Goal: Information Seeking & Learning: Learn about a topic

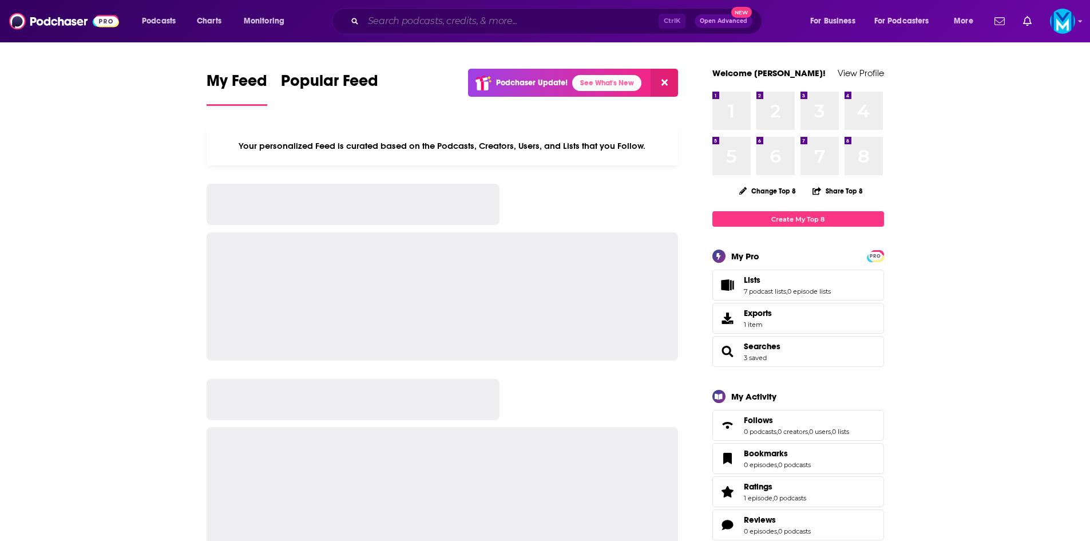
click at [442, 16] on input "Search podcasts, credits, & more..." at bounding box center [510, 21] width 295 height 18
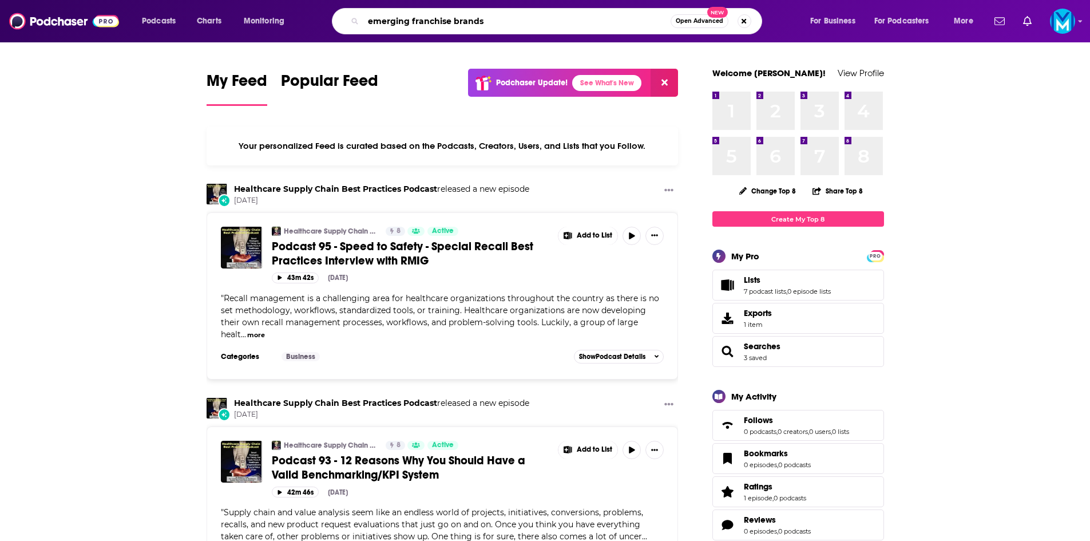
type input "emerging franchise brands"
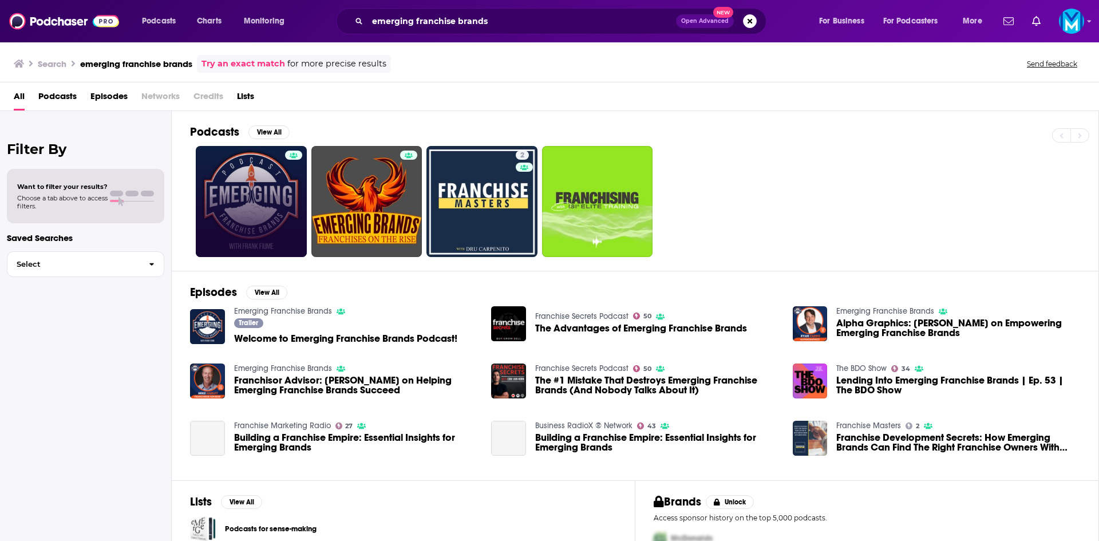
click at [232, 160] on link at bounding box center [251, 201] width 111 height 111
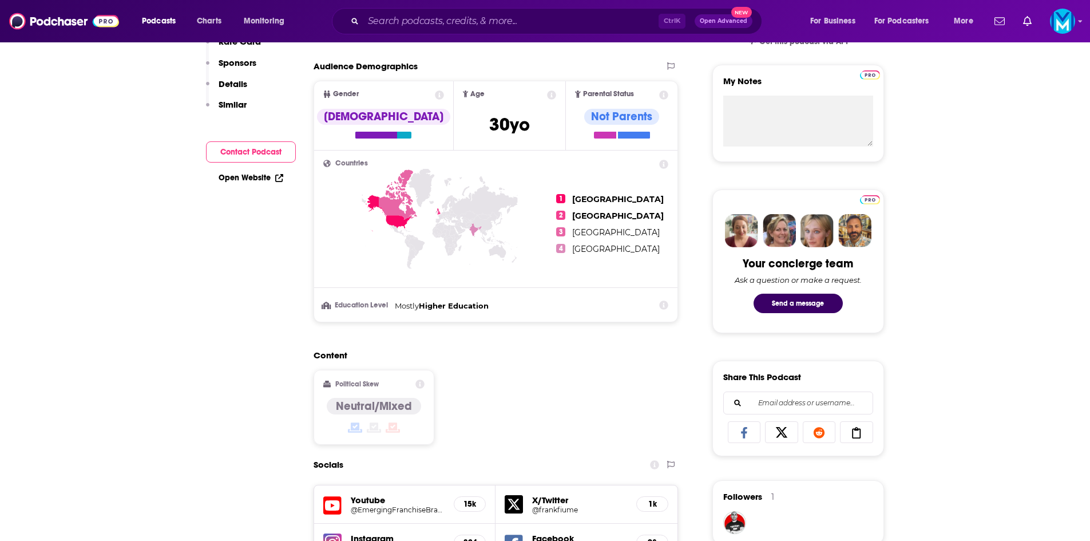
scroll to position [172, 0]
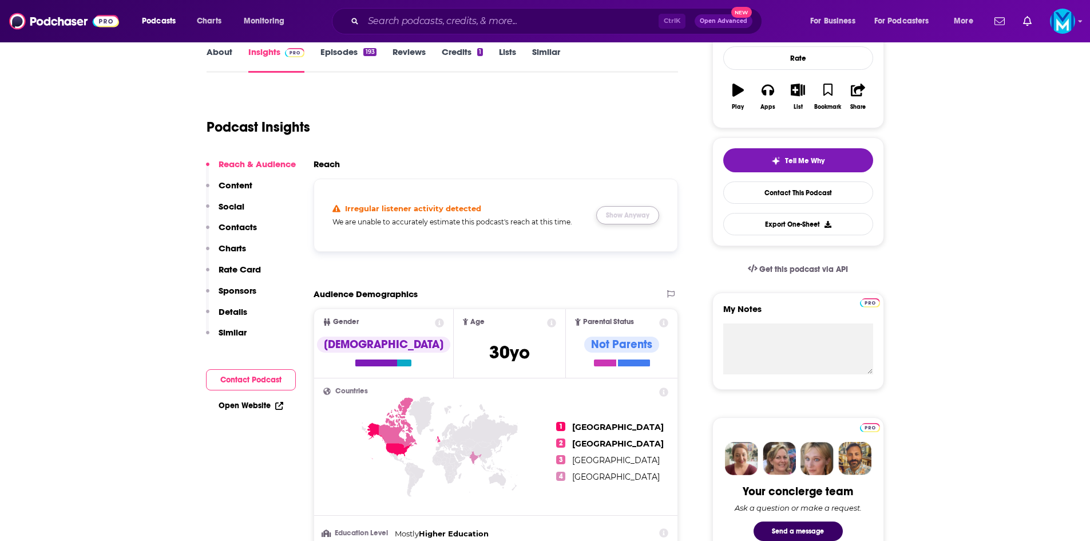
click at [643, 212] on button "Show Anyway" at bounding box center [627, 215] width 63 height 18
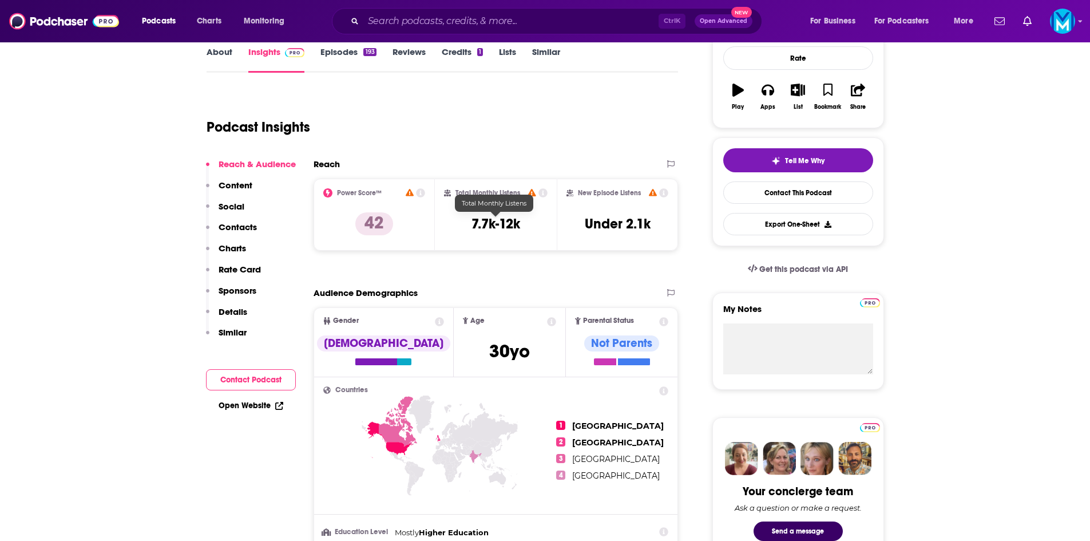
click at [504, 235] on div "Total Monthly Listens 7.7k-12k" at bounding box center [496, 214] width 104 height 53
click at [499, 230] on h3 "7.7k-12k" at bounding box center [495, 223] width 49 height 17
